Goal: Task Accomplishment & Management: Use online tool/utility

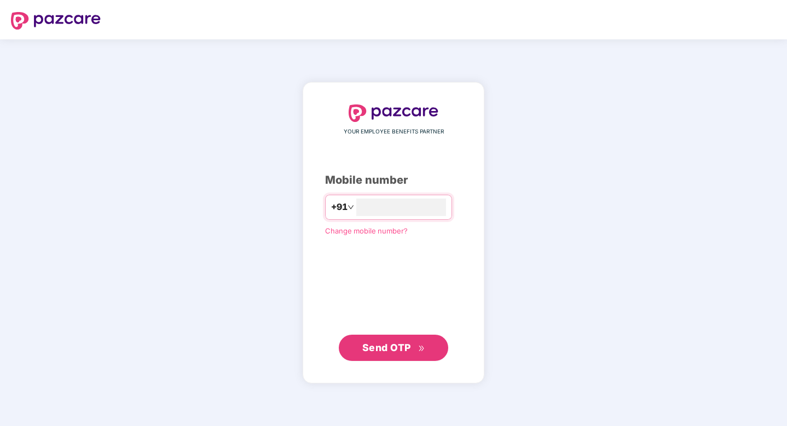
type input "**********"
click at [393, 353] on span "Send OTP" at bounding box center [393, 347] width 63 height 15
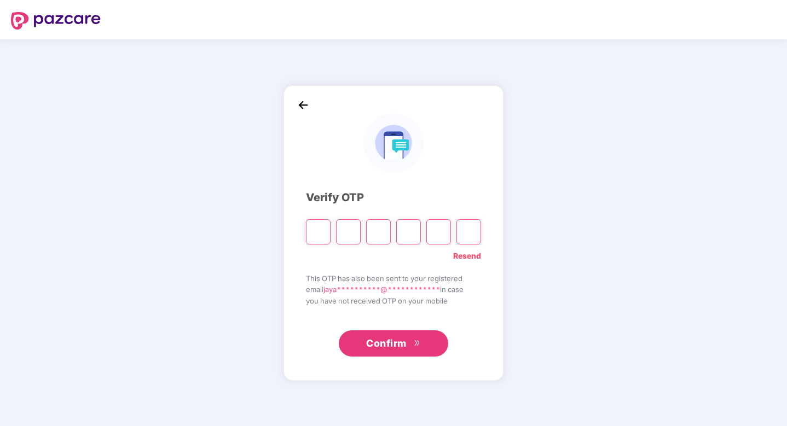
type input "*"
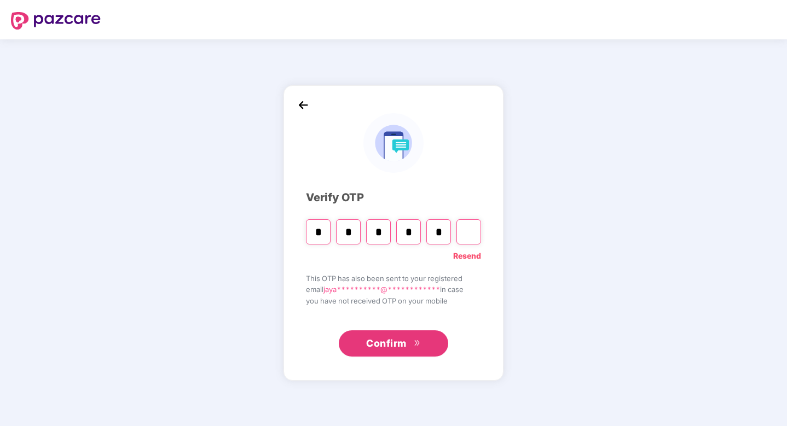
type input "*"
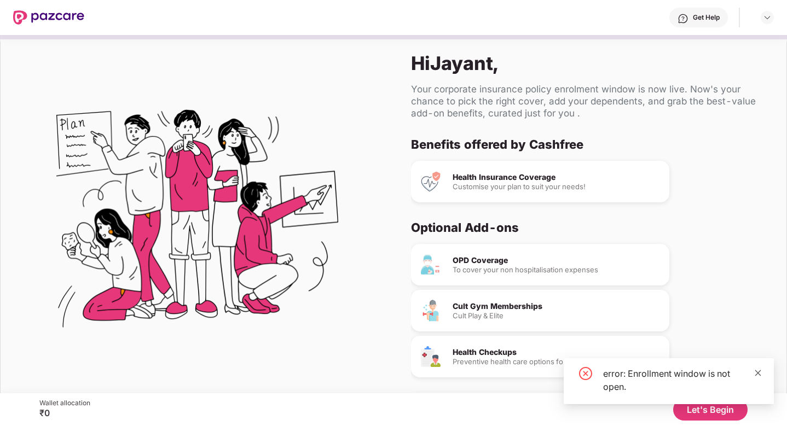
click at [758, 369] on icon "close" at bounding box center [758, 373] width 8 height 8
click at [720, 407] on button "Let's Begin" at bounding box center [710, 410] width 74 height 22
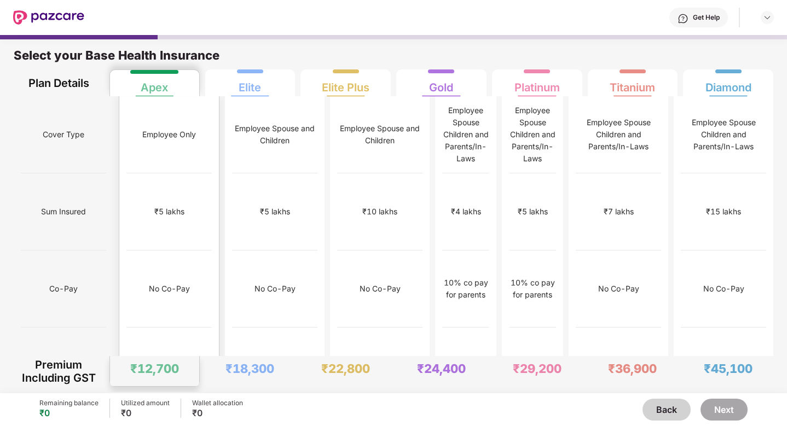
click at [186, 173] on div "₹5 lakhs" at bounding box center [168, 211] width 85 height 77
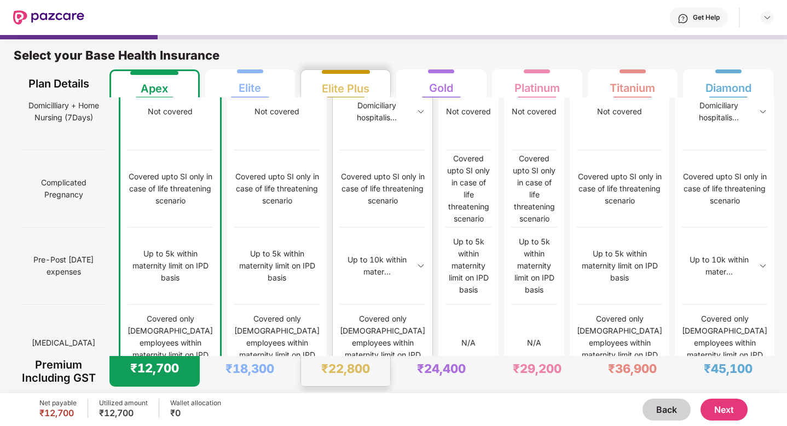
scroll to position [1068, 0]
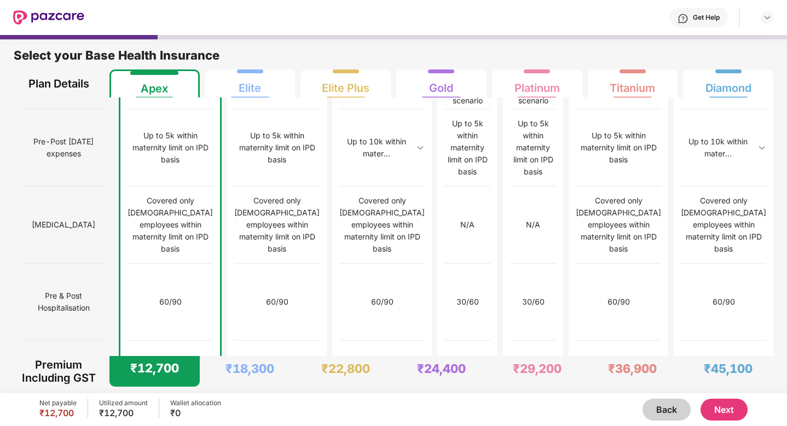
click at [708, 411] on button "Next" at bounding box center [723, 410] width 47 height 22
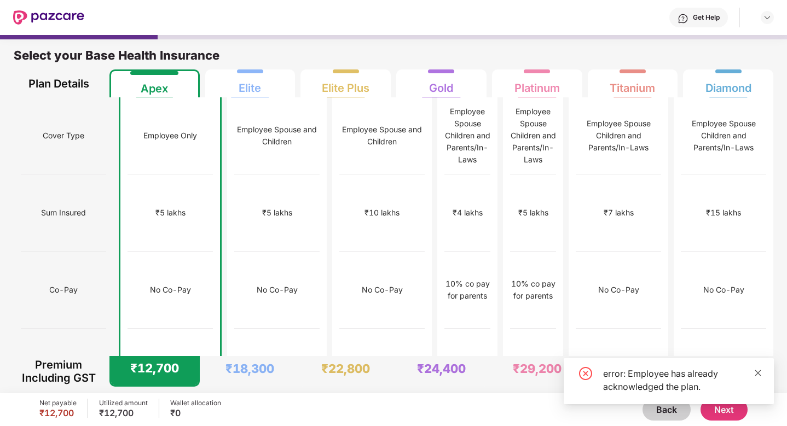
click at [756, 371] on icon "close" at bounding box center [758, 373] width 8 height 8
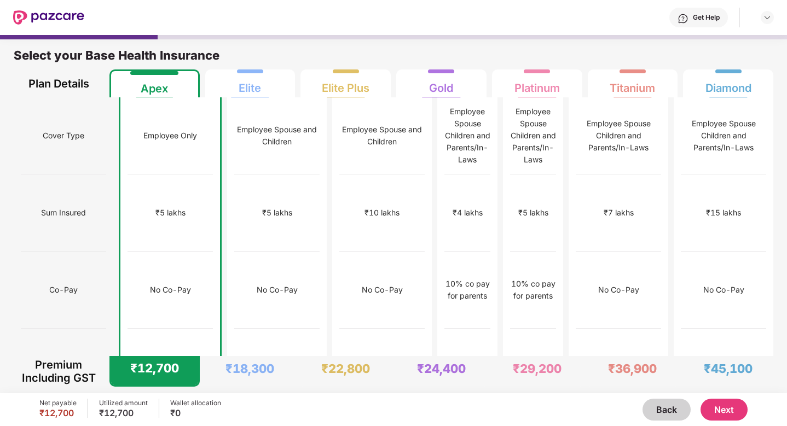
click at [70, 13] on img at bounding box center [48, 17] width 71 height 14
click at [770, 17] on img at bounding box center [766, 17] width 9 height 9
click at [667, 414] on button "Back" at bounding box center [666, 410] width 48 height 22
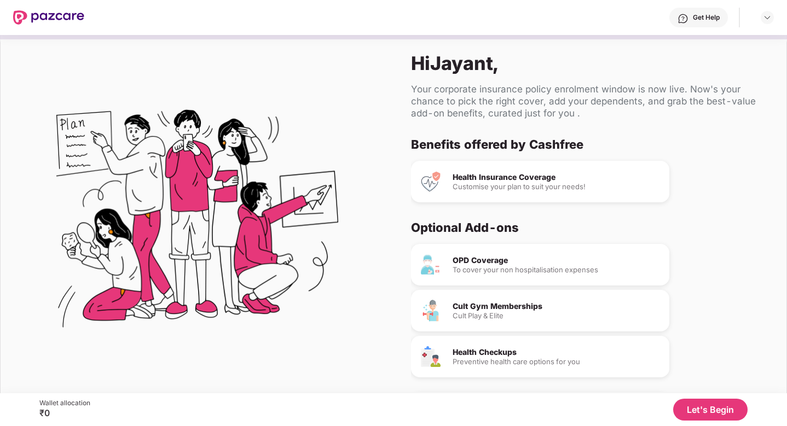
scroll to position [39, 0]
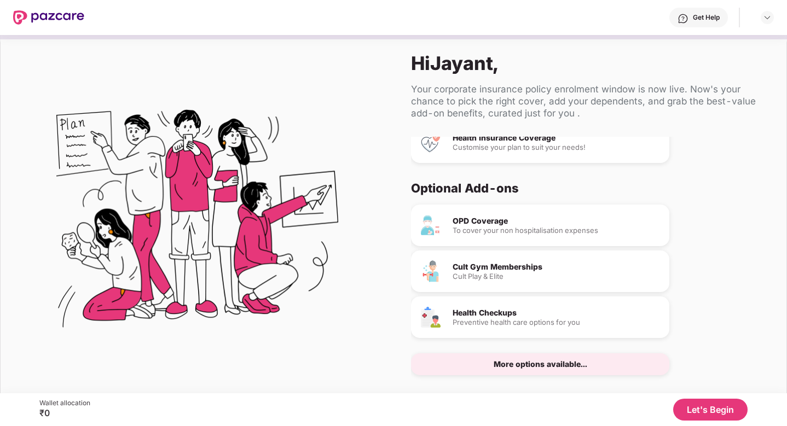
click at [577, 364] on div "More options available..." at bounding box center [540, 364] width 94 height 8
click at [536, 362] on div "More options available..." at bounding box center [540, 364] width 94 height 8
click at [489, 310] on div "Health Checkups" at bounding box center [556, 313] width 208 height 8
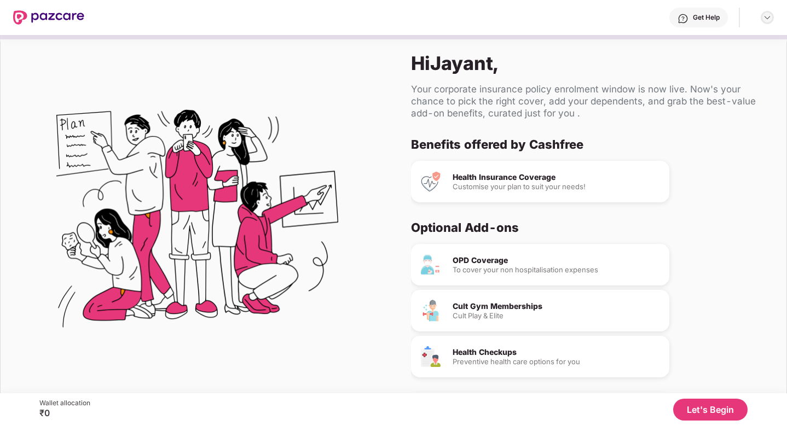
click at [767, 16] on img at bounding box center [766, 17] width 9 height 9
click at [378, 101] on div at bounding box center [197, 221] width 393 height 375
click at [698, 407] on button "Let's Begin" at bounding box center [710, 410] width 74 height 22
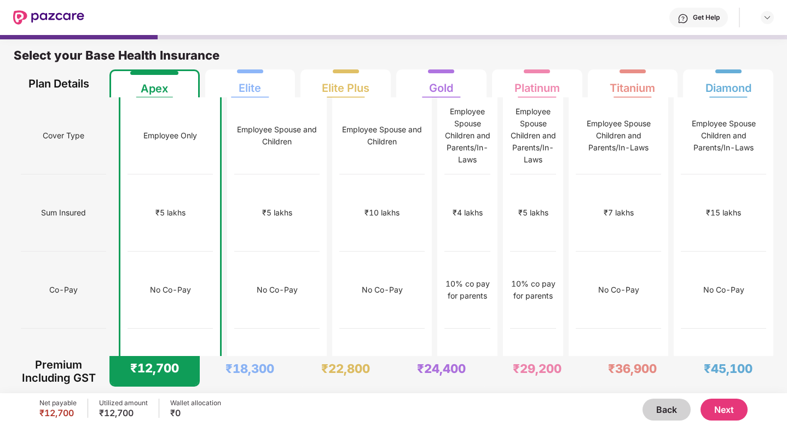
click at [715, 406] on button "Next" at bounding box center [723, 410] width 47 height 22
click at [665, 409] on button "Back" at bounding box center [666, 410] width 48 height 22
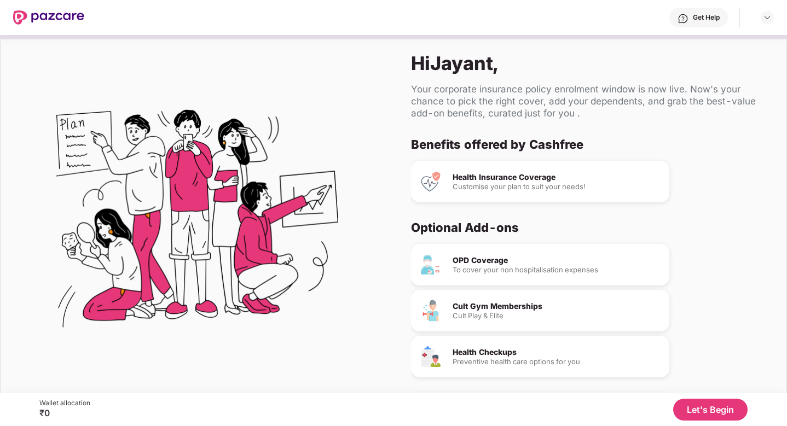
click at [711, 411] on button "Let's Begin" at bounding box center [710, 410] width 74 height 22
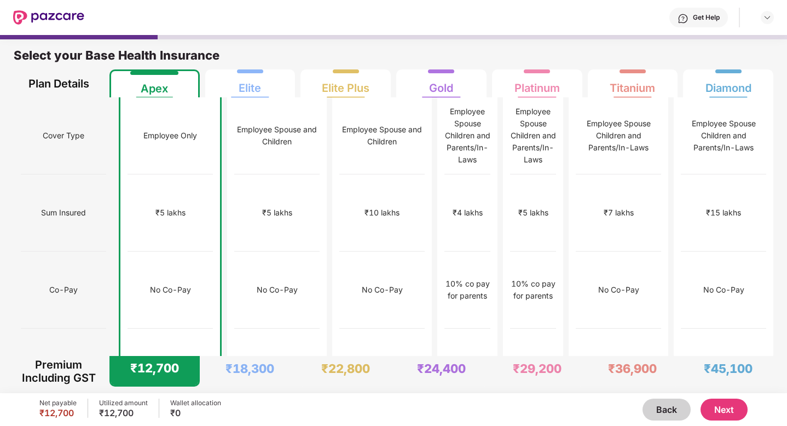
click at [710, 406] on button "Next" at bounding box center [723, 410] width 47 height 22
click at [736, 409] on button "Next" at bounding box center [723, 410] width 47 height 22
